Goal: Information Seeking & Learning: Learn about a topic

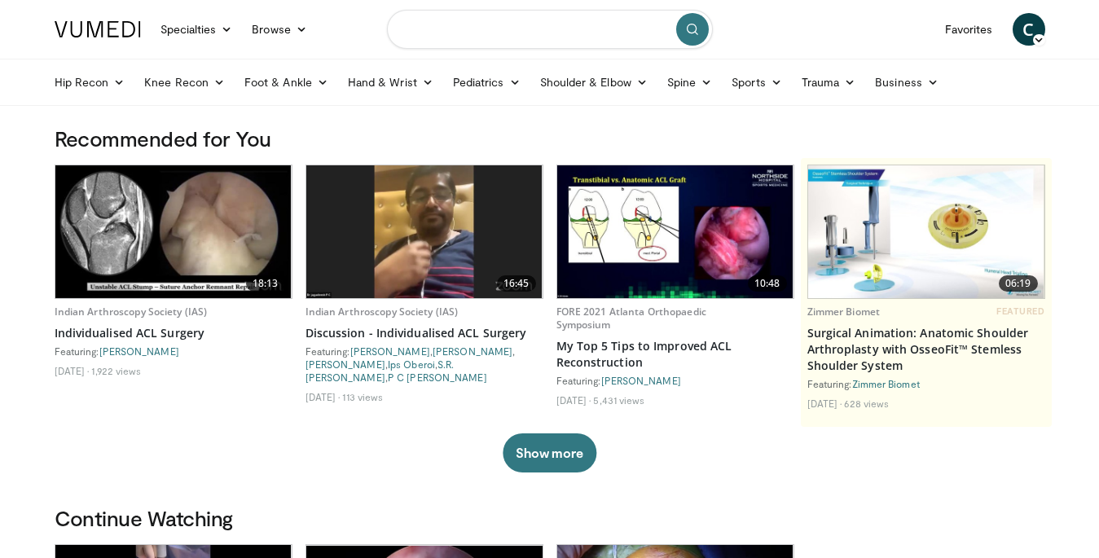
click at [537, 33] on input "Search topics, interventions" at bounding box center [550, 29] width 326 height 39
type input "**********"
click at [696, 23] on icon "submit" at bounding box center [692, 29] width 13 height 13
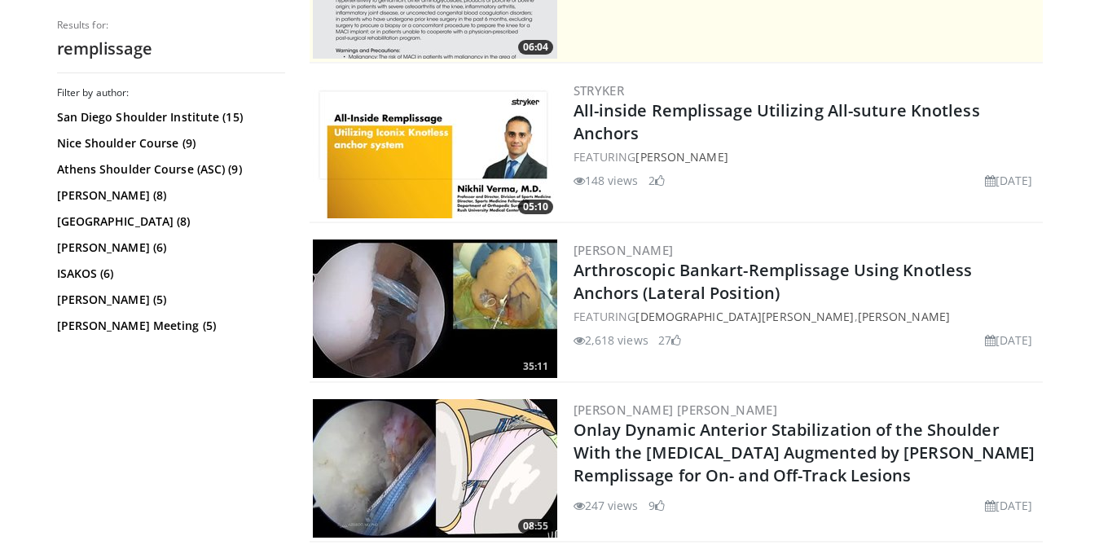
scroll to position [425, 0]
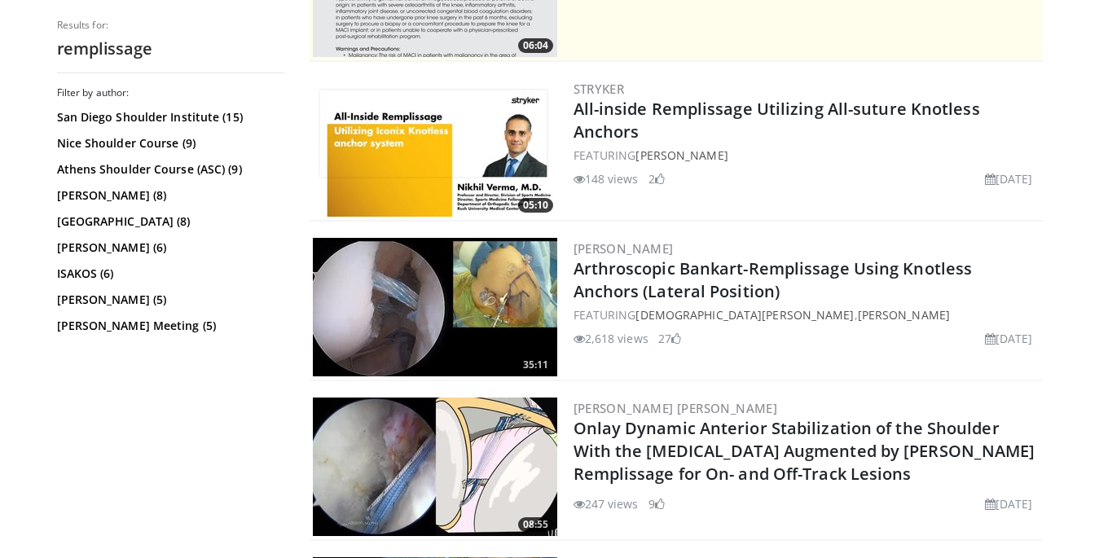
click at [494, 310] on img at bounding box center [435, 307] width 244 height 138
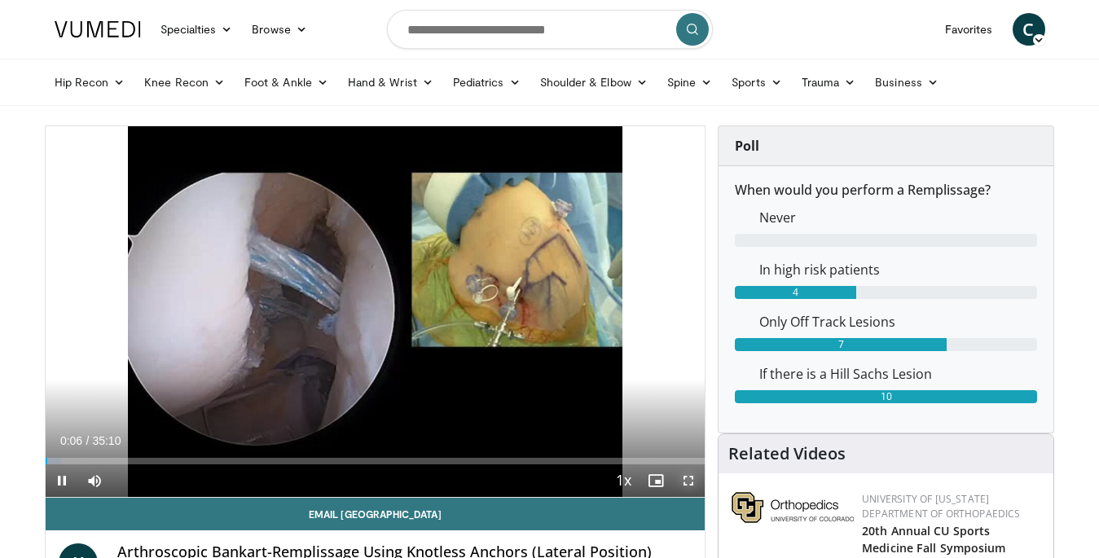
click at [691, 479] on span "Video Player" at bounding box center [688, 480] width 33 height 33
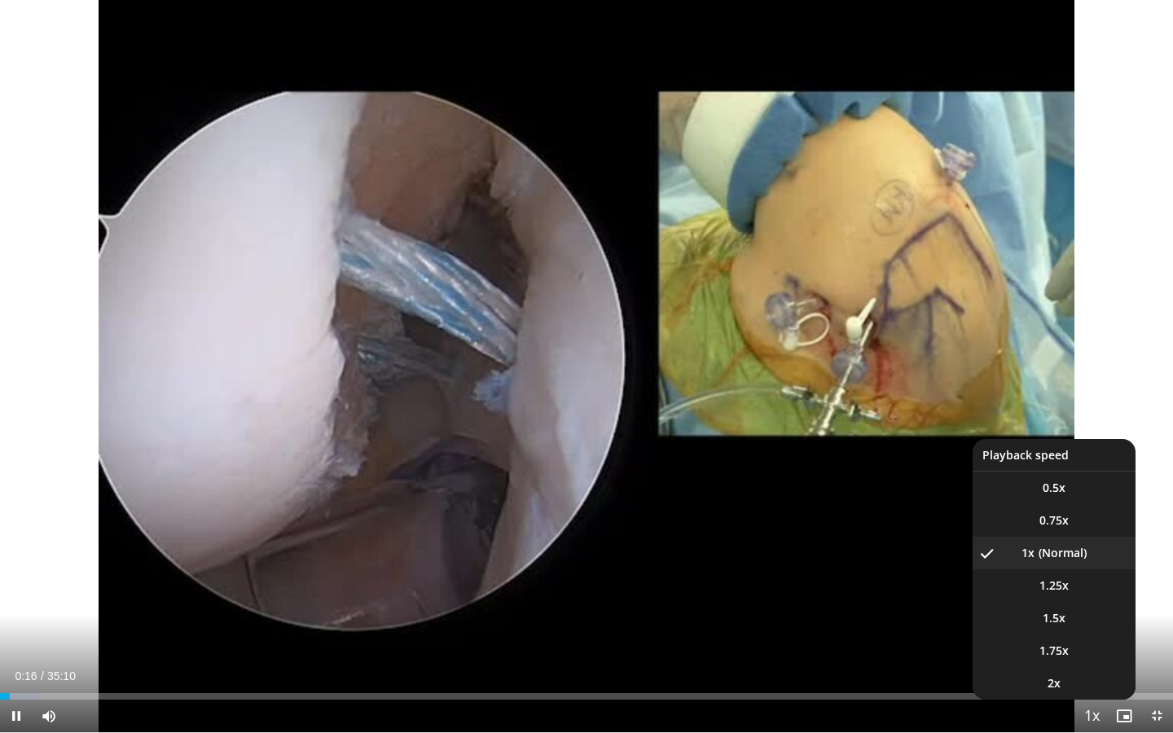
click at [1088, 557] on span "Video Player" at bounding box center [1091, 716] width 23 height 33
click at [1055, 557] on span "1.5x" at bounding box center [1054, 618] width 23 height 16
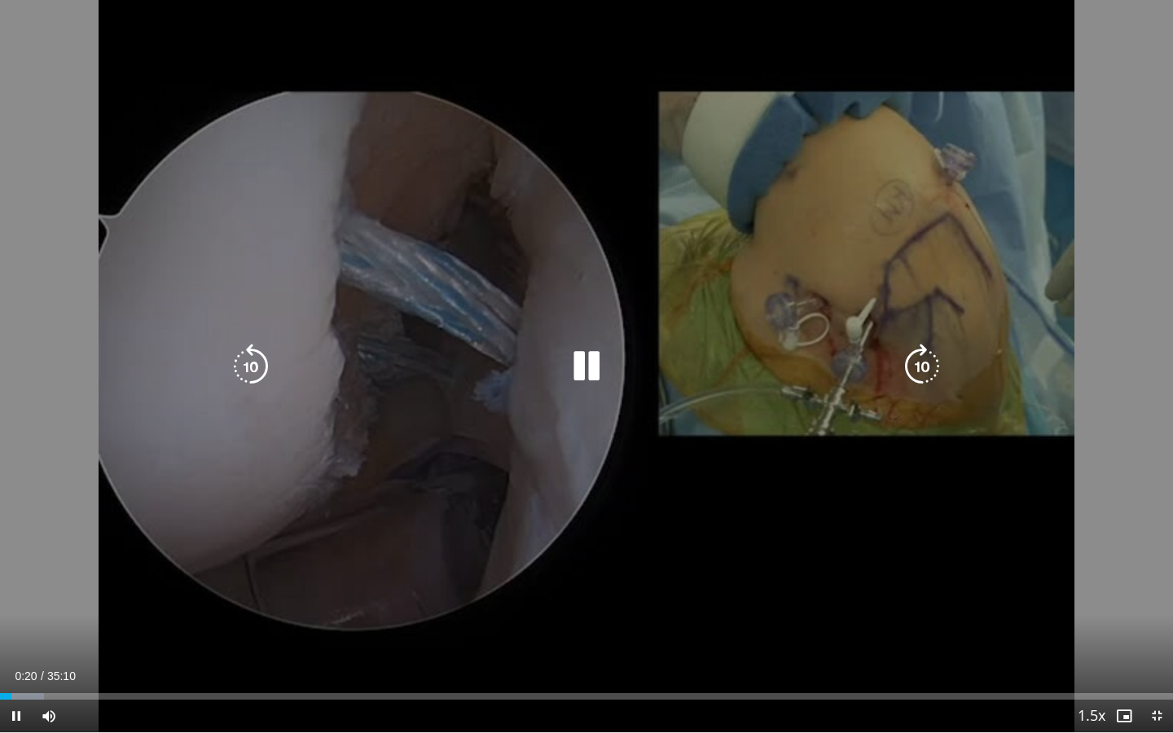
click at [812, 471] on div "10 seconds Tap to unmute" at bounding box center [586, 366] width 1173 height 732
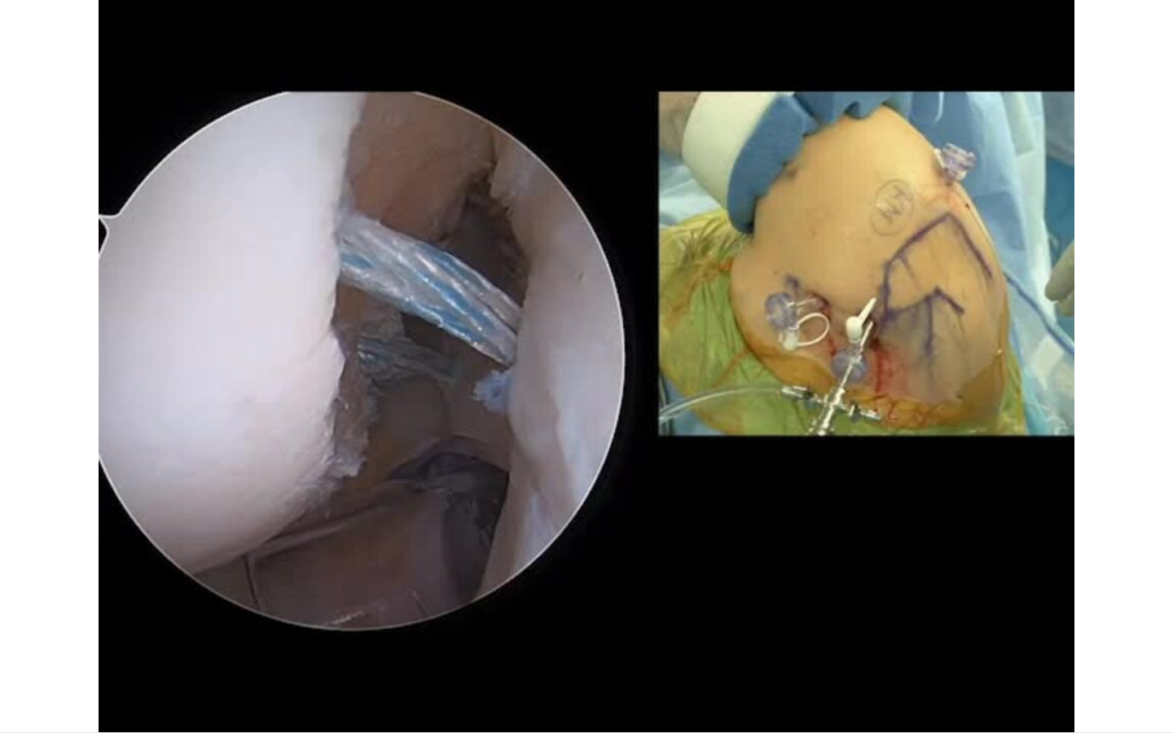
click at [797, 214] on div "10 seconds Tap to unmute" at bounding box center [586, 366] width 1173 height 732
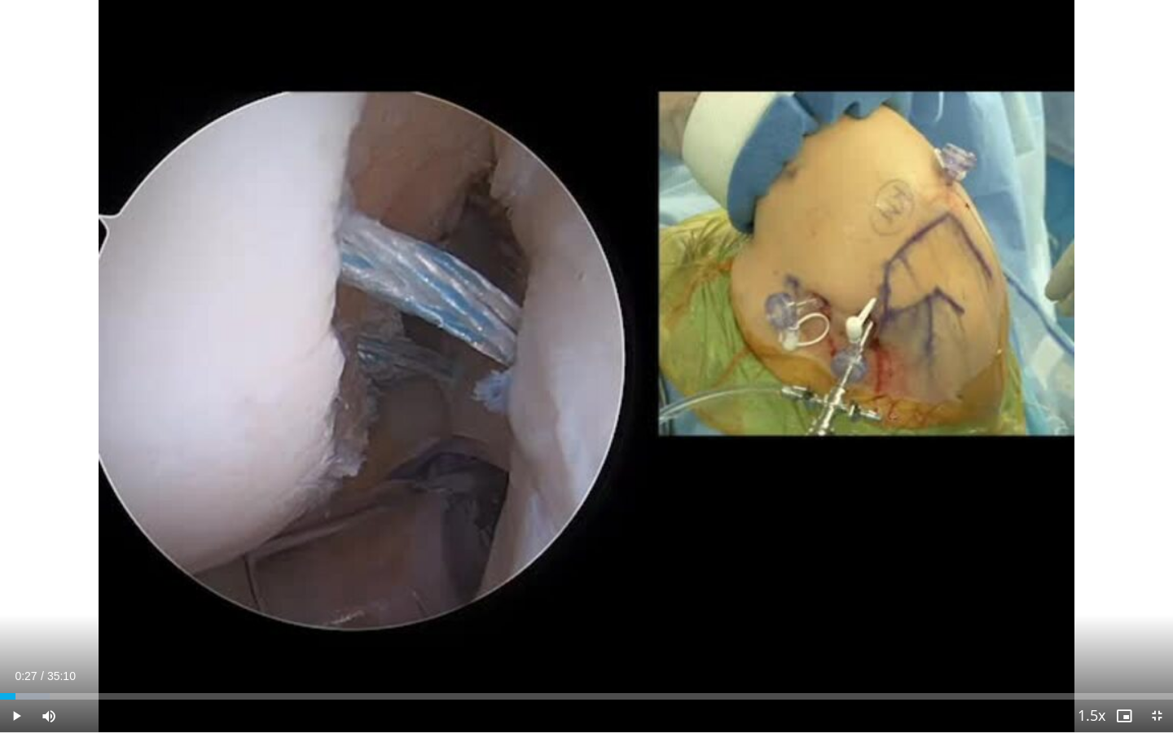
click at [797, 214] on div "10 seconds Tap to unmute" at bounding box center [586, 366] width 1173 height 732
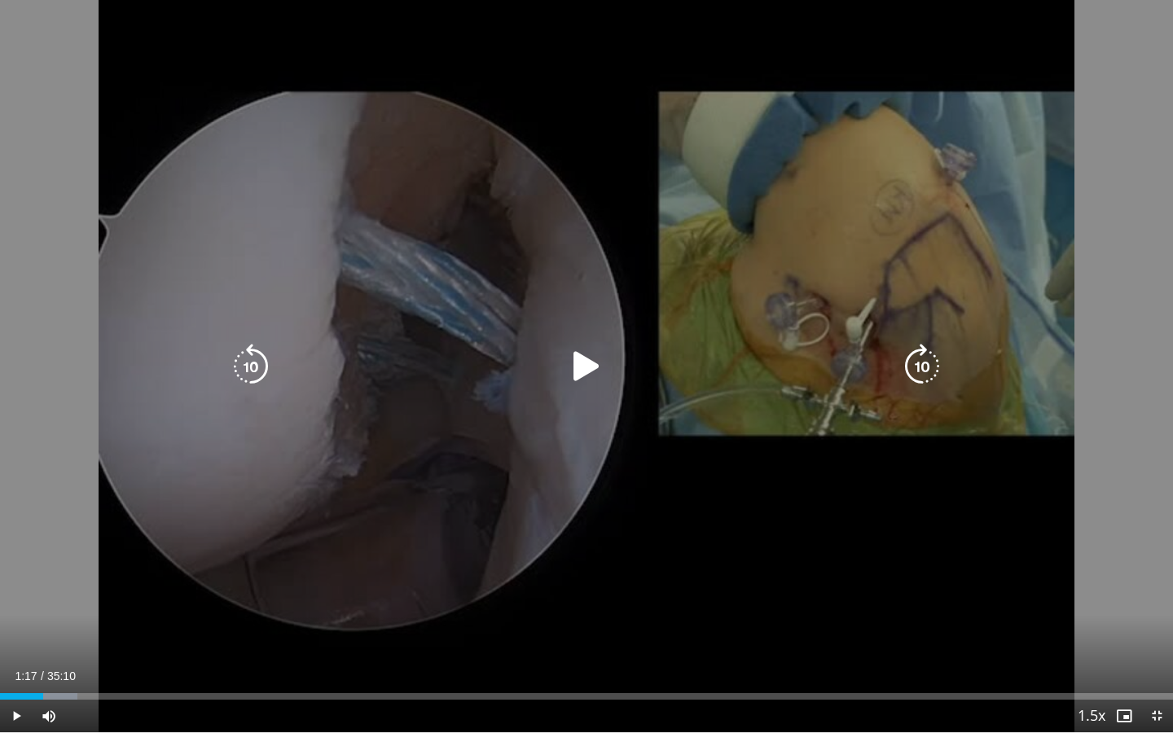
click at [586, 346] on icon "Video Player" at bounding box center [587, 367] width 46 height 46
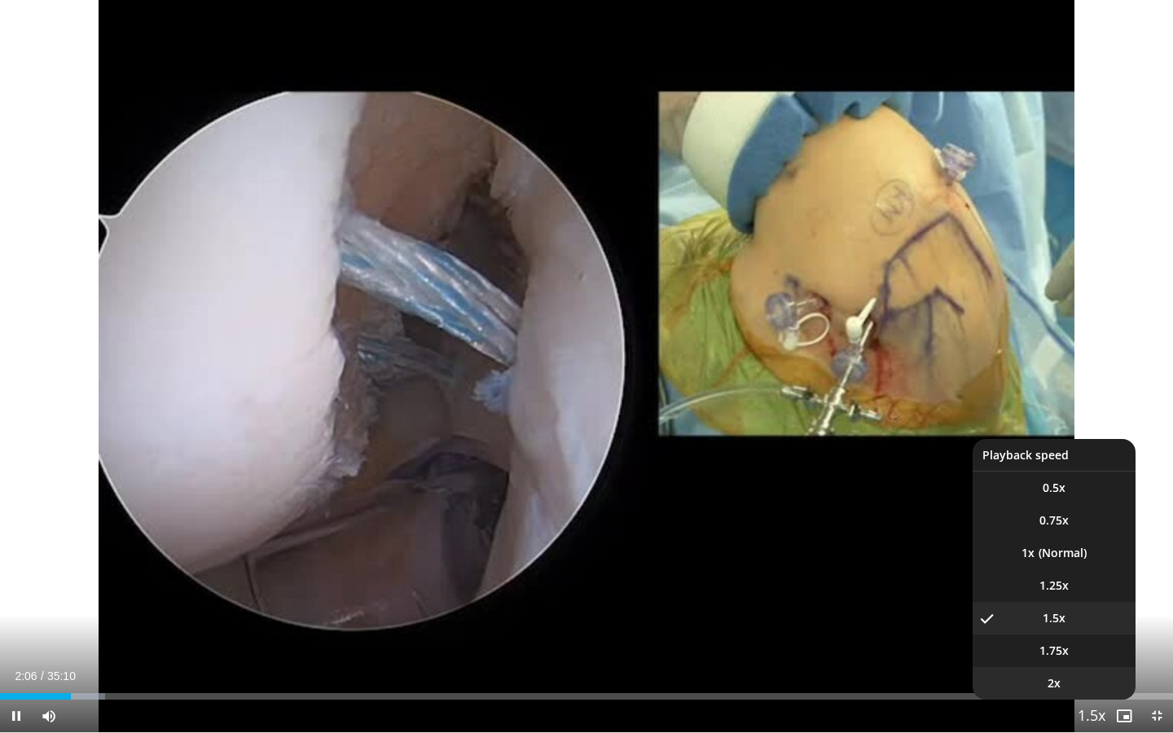
click at [1060, 557] on li "2x" at bounding box center [1053, 683] width 163 height 33
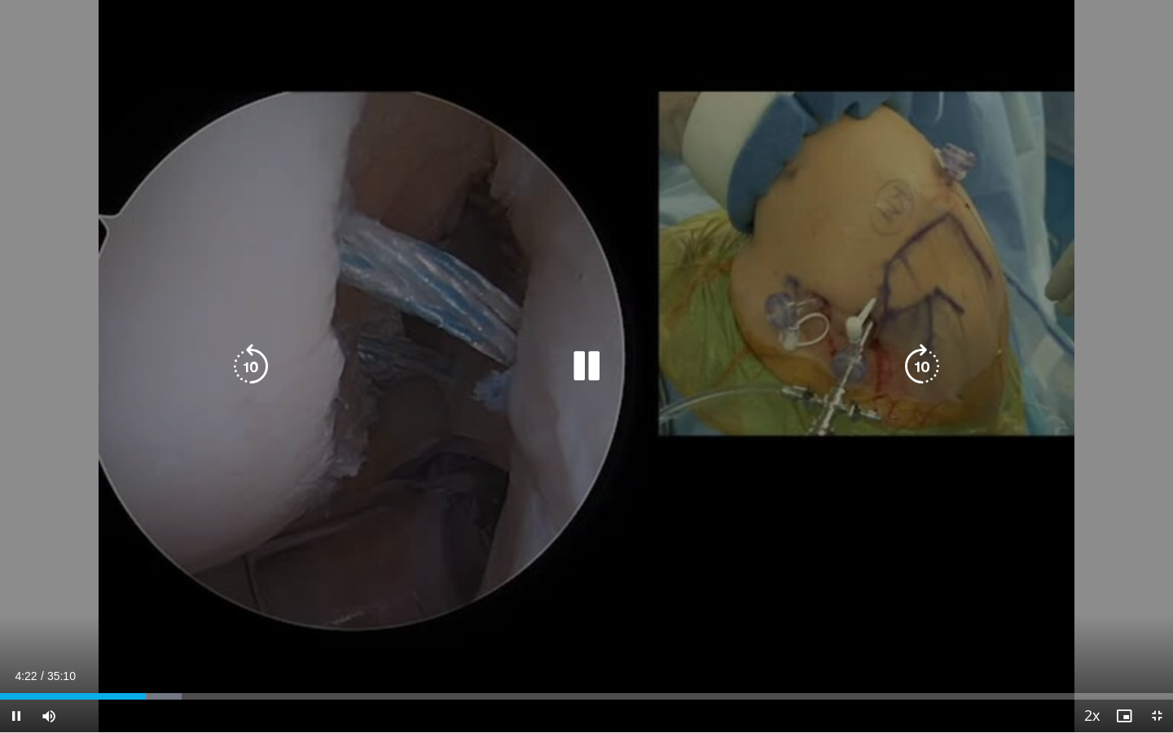
click at [551, 252] on div "10 seconds Tap to unmute" at bounding box center [586, 366] width 1173 height 732
click at [583, 363] on icon "Video Player" at bounding box center [587, 367] width 46 height 46
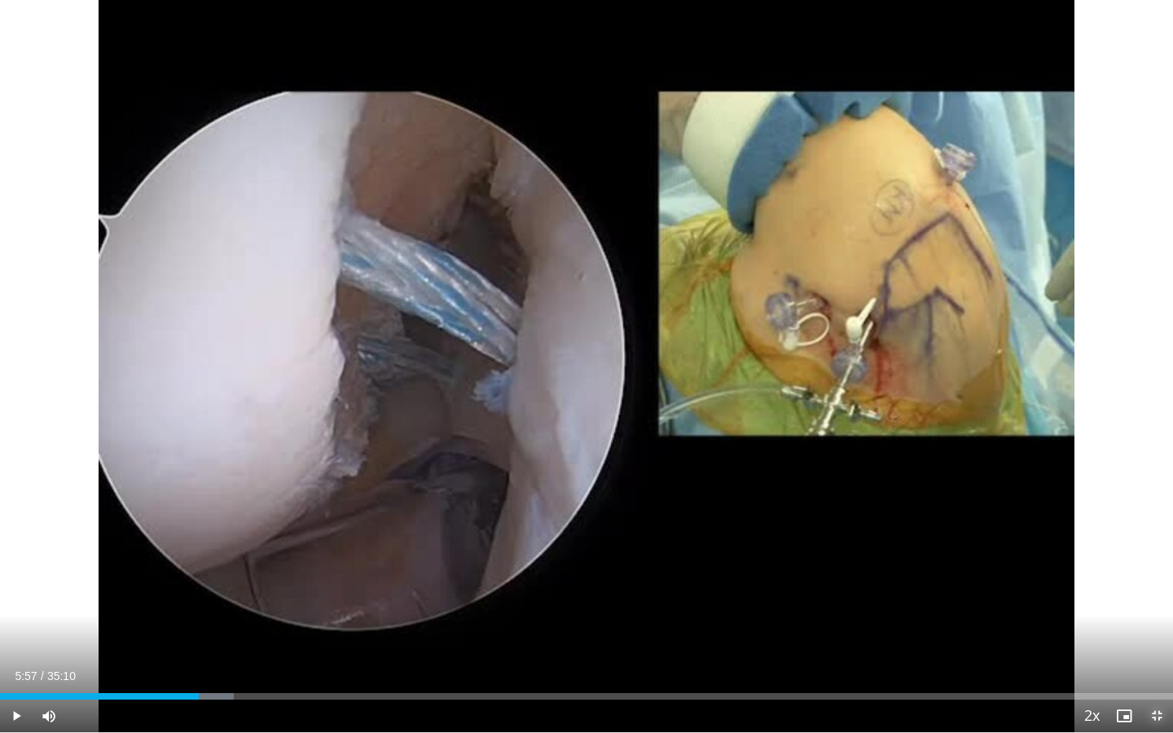
click at [1098, 557] on span "Video Player" at bounding box center [1156, 716] width 33 height 33
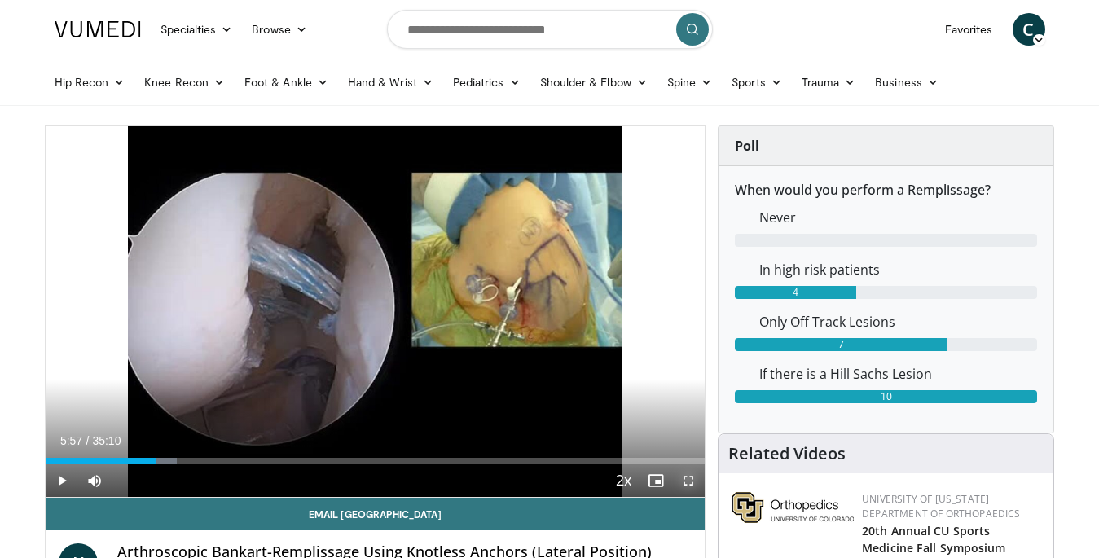
click at [690, 482] on span "Video Player" at bounding box center [688, 480] width 33 height 33
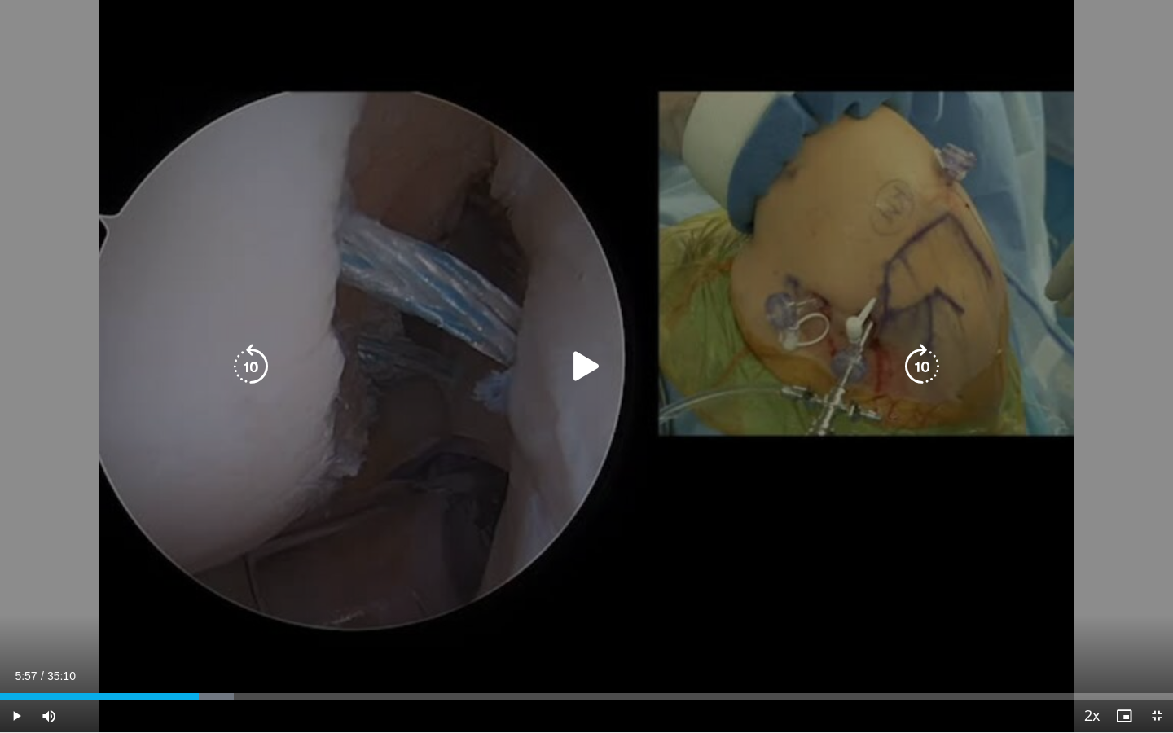
click at [577, 367] on icon "Video Player" at bounding box center [587, 367] width 46 height 46
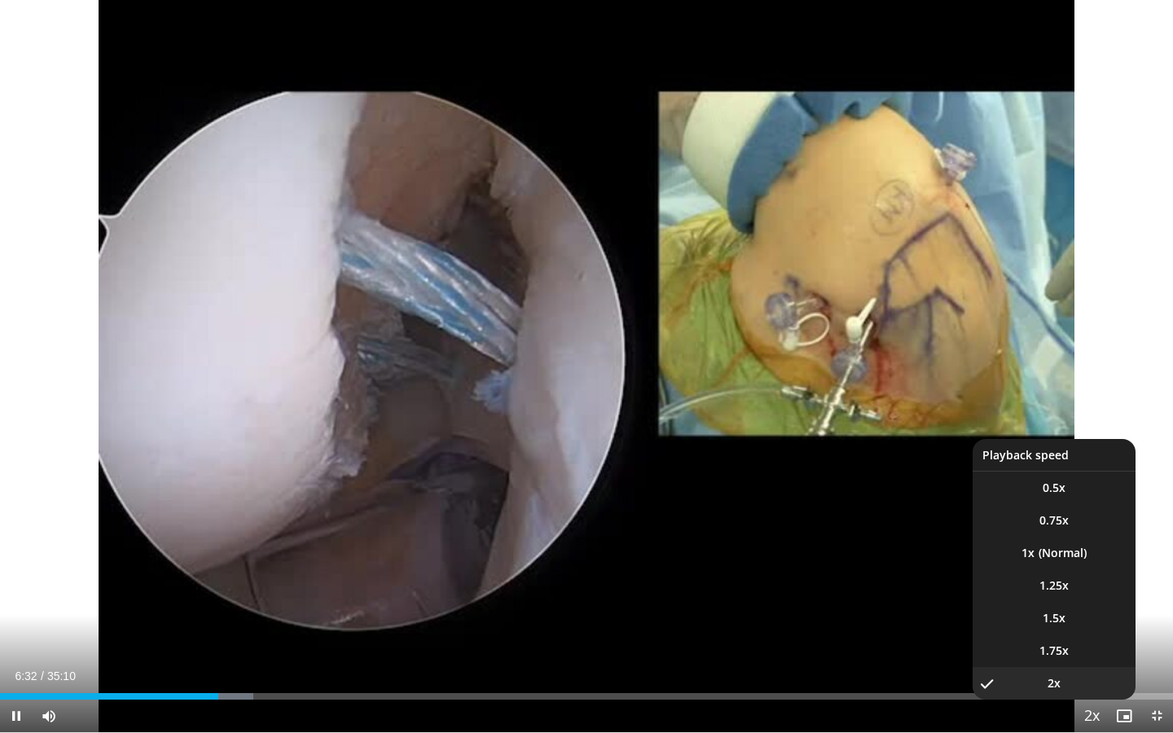
click at [1084, 557] on span "Video Player" at bounding box center [1091, 716] width 23 height 33
click at [1087, 557] on span "Video Player" at bounding box center [1091, 716] width 23 height 33
click at [1060, 557] on span "1.25x" at bounding box center [1053, 585] width 29 height 16
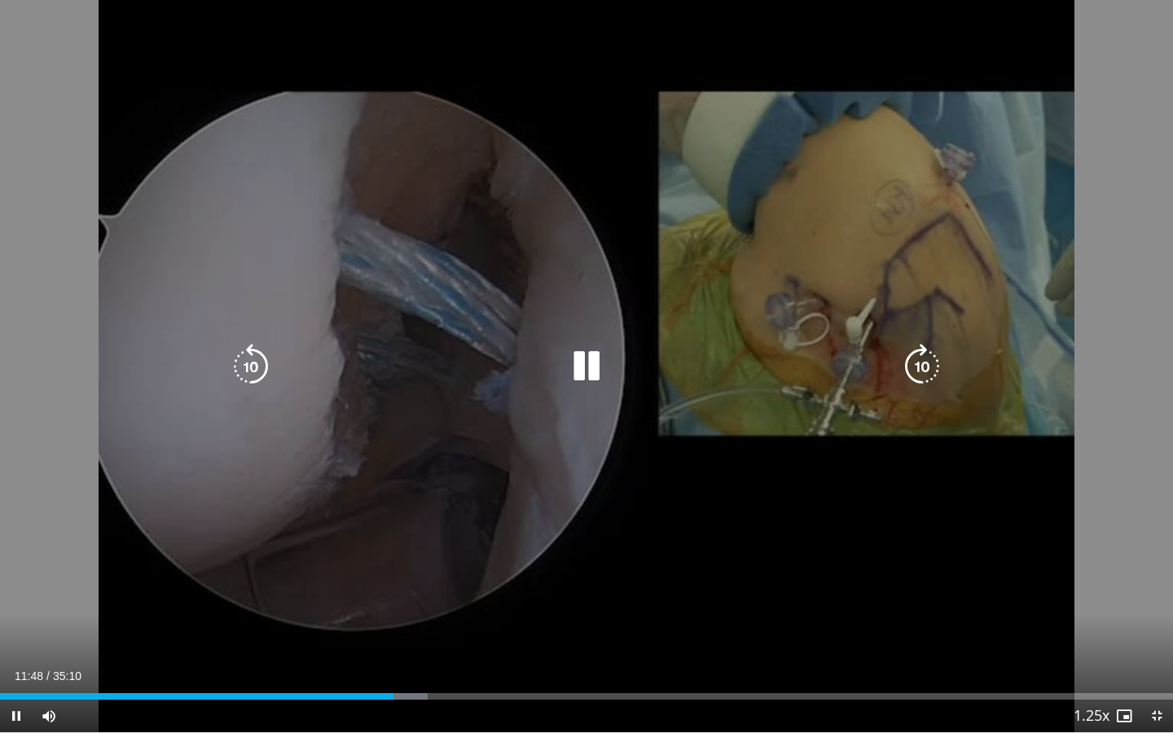
click at [590, 370] on icon "Video Player" at bounding box center [587, 367] width 46 height 46
click at [587, 369] on icon "Video Player" at bounding box center [587, 367] width 46 height 46
click at [582, 380] on icon "Video Player" at bounding box center [587, 367] width 46 height 46
click at [589, 367] on icon "Video Player" at bounding box center [587, 367] width 46 height 46
click at [588, 358] on icon "Video Player" at bounding box center [587, 367] width 46 height 46
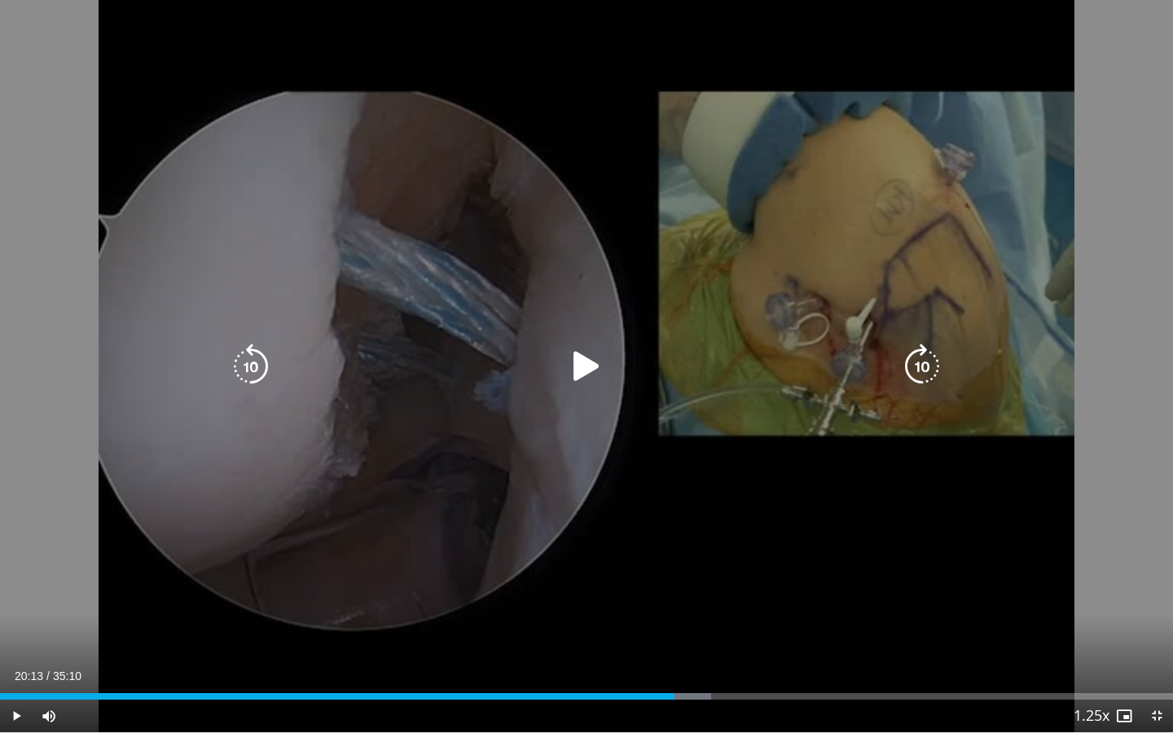
click at [584, 371] on icon "Video Player" at bounding box center [587, 367] width 46 height 46
click at [577, 362] on icon "Video Player" at bounding box center [587, 367] width 46 height 46
click at [595, 357] on icon "Video Player" at bounding box center [587, 367] width 46 height 46
click at [590, 359] on icon "Video Player" at bounding box center [587, 367] width 46 height 46
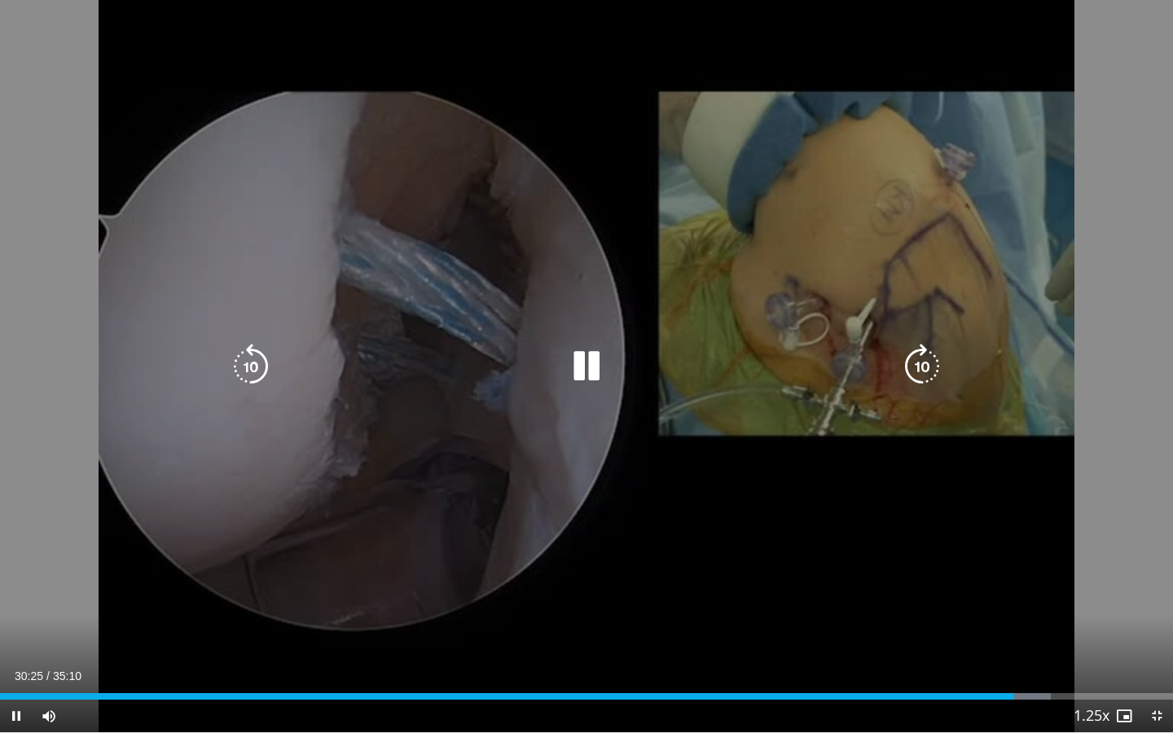
click at [600, 370] on icon "Video Player" at bounding box center [587, 367] width 46 height 46
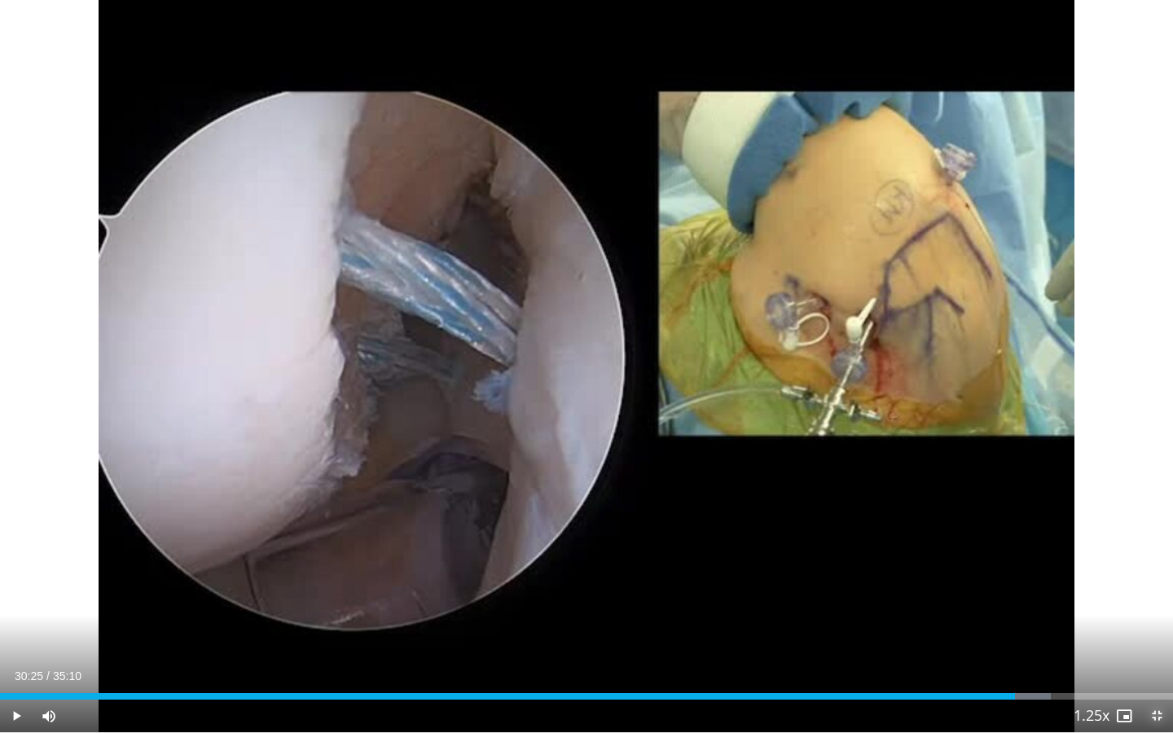
click at [1098, 557] on span "Video Player" at bounding box center [1156, 716] width 33 height 33
